Goal: Information Seeking & Learning: Find specific fact

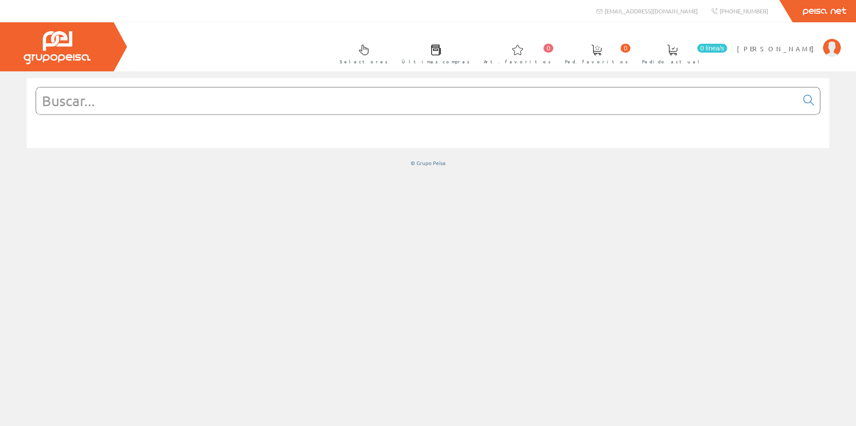
click at [237, 99] on input "text" at bounding box center [417, 100] width 762 height 27
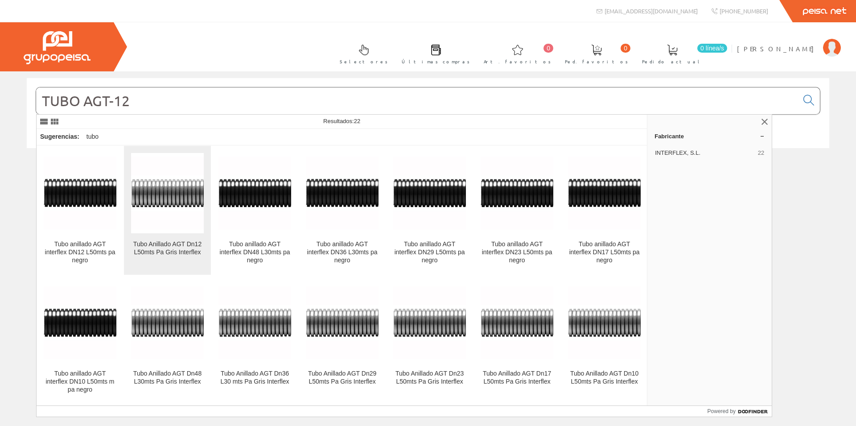
type input "TUBO AGT-12"
click at [143, 200] on img at bounding box center [167, 193] width 73 height 73
